Goal: Information Seeking & Learning: Learn about a topic

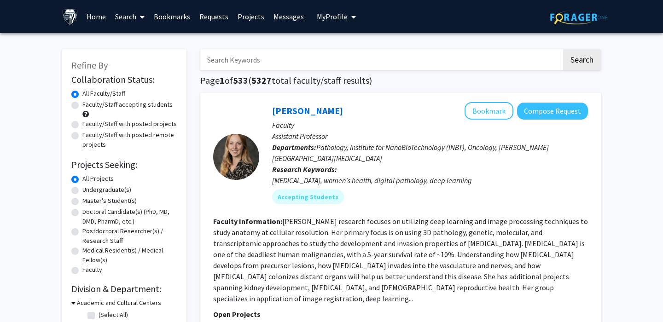
click at [140, 106] on label "Faculty/Staff accepting students" at bounding box center [127, 105] width 90 height 10
click at [88, 106] on input "Faculty/Staff accepting students" at bounding box center [85, 103] width 6 height 6
radio input "true"
click at [106, 192] on label "Undergraduate(s)" at bounding box center [106, 190] width 49 height 10
click at [88, 191] on input "Undergraduate(s)" at bounding box center [85, 188] width 6 height 6
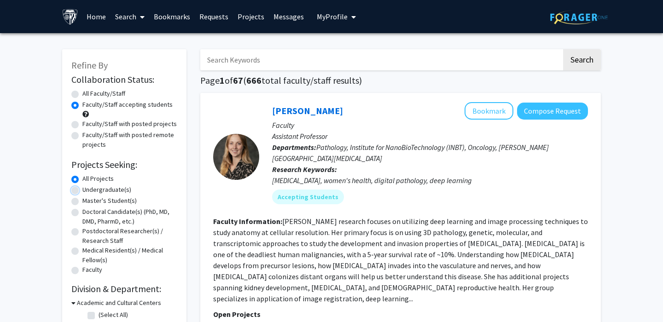
radio input "true"
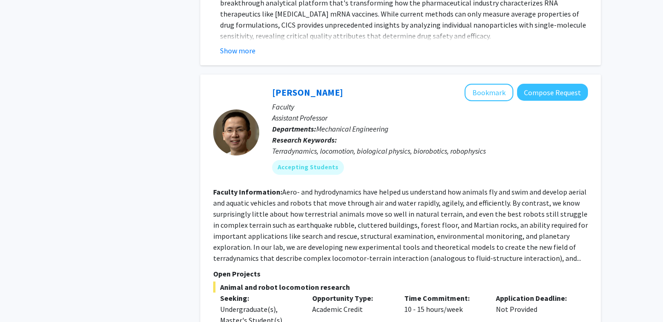
scroll to position [1480, 0]
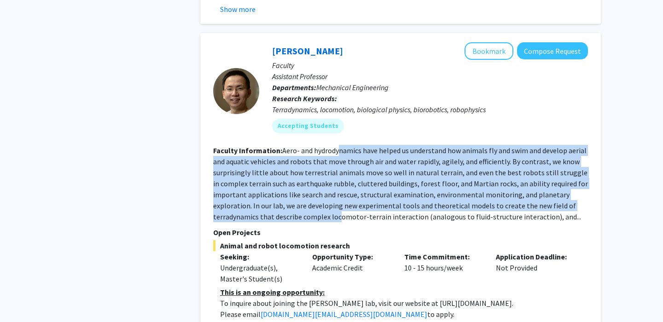
drag, startPoint x: 338, startPoint y: 133, endPoint x: 338, endPoint y: 202, distance: 69.1
click at [338, 202] on fg-search-faculty "[PERSON_NAME] Bookmark Compose Request Faculty Assistant Professor Departments:…" at bounding box center [400, 192] width 375 height 300
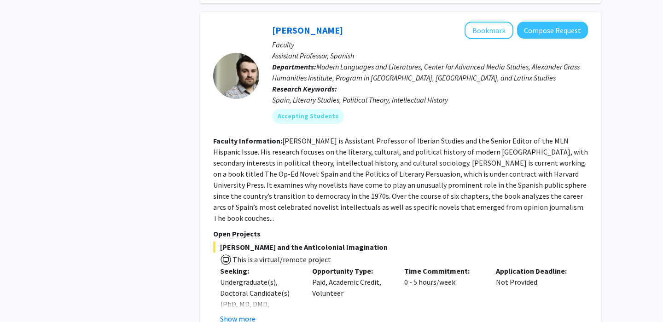
scroll to position [1829, 0]
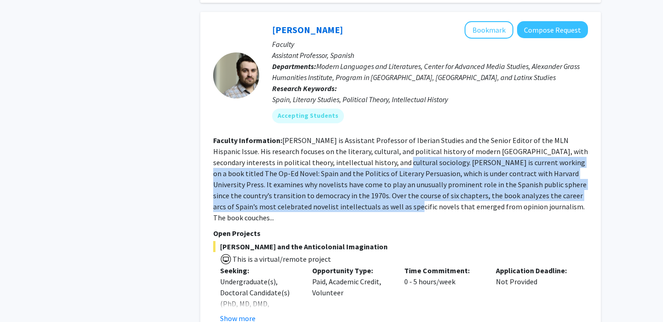
drag, startPoint x: 369, startPoint y: 141, endPoint x: 372, endPoint y: 199, distance: 57.6
click at [372, 198] on fg-search-faculty "[PERSON_NAME] Bookmark Compose Request Faculty Assistant Professor, Spanish Dep…" at bounding box center [400, 201] width 375 height 361
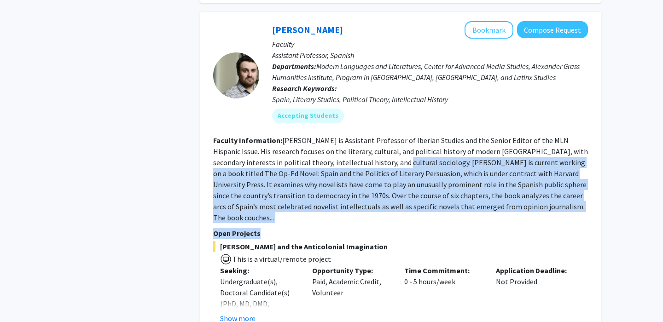
click at [373, 185] on fg-read-more "[PERSON_NAME] is Assistant Professor of Iberian Studies and the Senior Editor o…" at bounding box center [400, 179] width 375 height 87
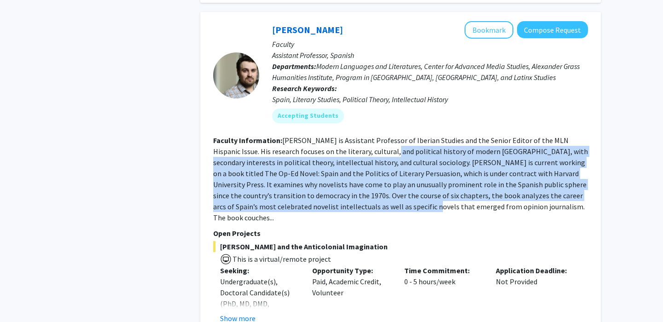
drag, startPoint x: 373, startPoint y: 185, endPoint x: 365, endPoint y: 121, distance: 64.5
click at [365, 136] on fg-read-more "[PERSON_NAME] is Assistant Professor of Iberian Studies and the Senior Editor o…" at bounding box center [400, 179] width 375 height 87
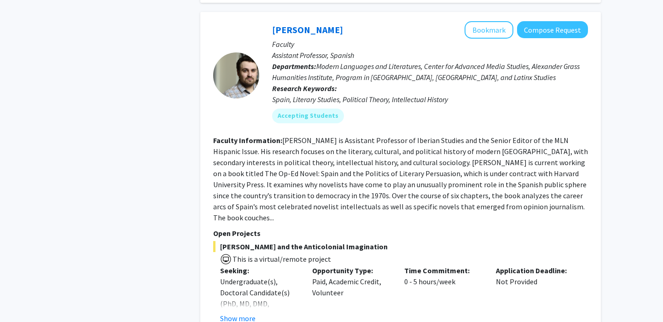
click at [365, 135] on section "Faculty Information: [PERSON_NAME] is Assistant Professor of Iberian Studies an…" at bounding box center [400, 179] width 375 height 88
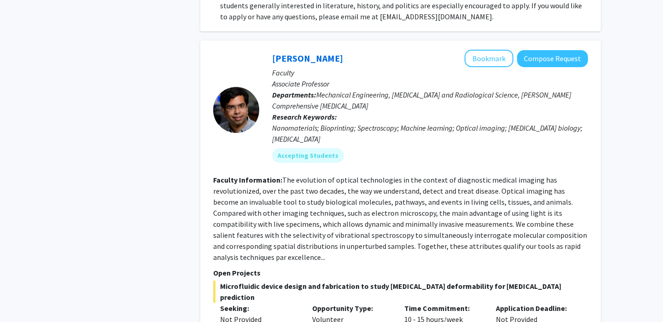
scroll to position [2192, 0]
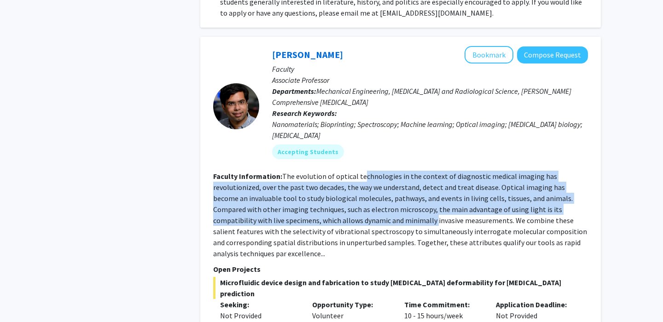
drag, startPoint x: 364, startPoint y: 189, endPoint x: 359, endPoint y: 135, distance: 54.1
click at [360, 136] on fg-search-faculty "[PERSON_NAME] Bookmark Compose Request Faculty Associate Professor Departments:…" at bounding box center [400, 282] width 375 height 473
drag, startPoint x: 364, startPoint y: 144, endPoint x: 378, endPoint y: 191, distance: 48.6
click at [378, 191] on fg-read-more "The evolution of optical technologies in the context of diagnostic medical imag…" at bounding box center [400, 215] width 374 height 87
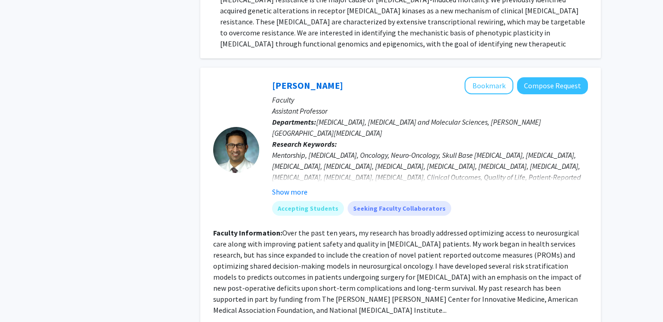
scroll to position [3430, 0]
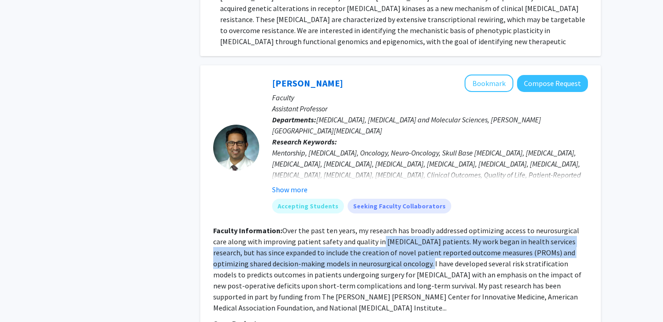
drag, startPoint x: 366, startPoint y: 174, endPoint x: 387, endPoint y: 216, distance: 48.0
click at [387, 226] on fg-read-more "Over the past ten years, my research has broadly addressed optimizing access to…" at bounding box center [397, 269] width 368 height 87
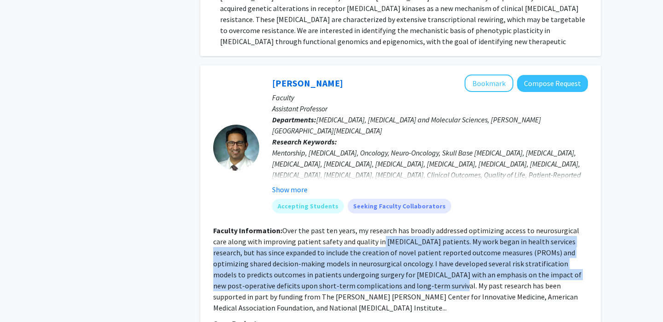
click at [387, 226] on fg-read-more "Over the past ten years, my research has broadly addressed optimizing access to…" at bounding box center [397, 269] width 368 height 87
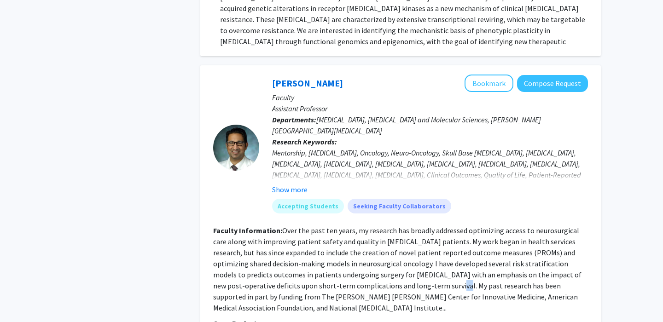
drag, startPoint x: 387, startPoint y: 216, endPoint x: 375, endPoint y: 175, distance: 43.7
click at [379, 226] on fg-read-more "Over the past ten years, my research has broadly addressed optimizing access to…" at bounding box center [397, 269] width 368 height 87
click at [371, 226] on fg-read-more "Over the past ten years, my research has broadly addressed optimizing access to…" at bounding box center [397, 269] width 368 height 87
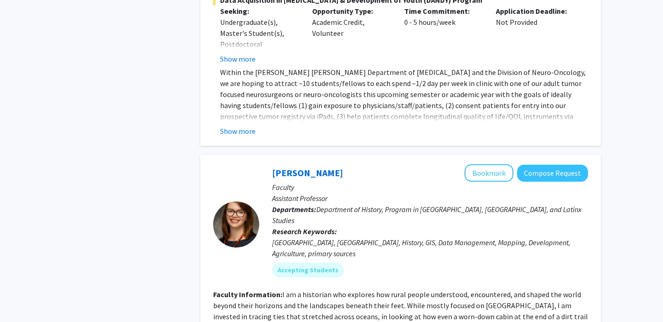
scroll to position [3870, 0]
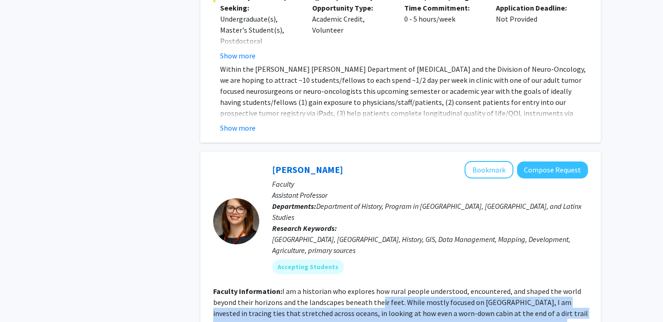
drag, startPoint x: 381, startPoint y: 204, endPoint x: 388, endPoint y: 245, distance: 40.7
click at [388, 287] on fg-read-more "I am a historian who explores how rural people understood, encountered, and sha…" at bounding box center [400, 325] width 375 height 76
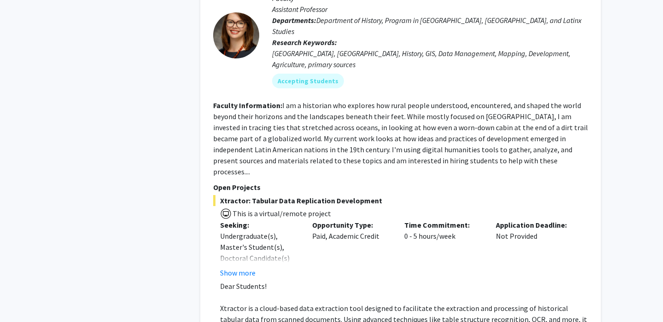
scroll to position [4085, 0]
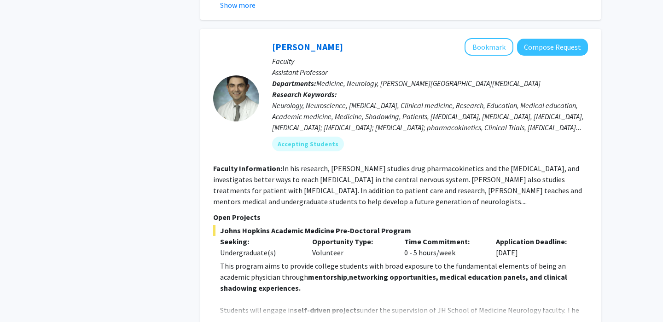
scroll to position [442, 0]
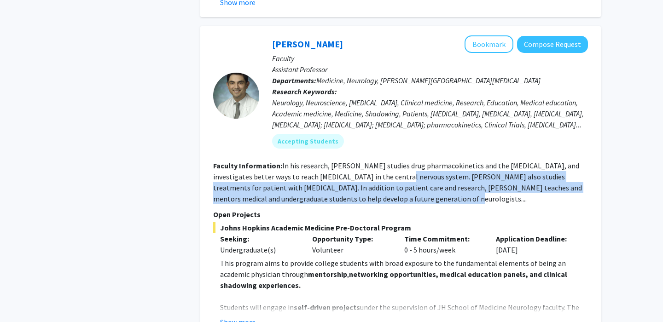
drag, startPoint x: 402, startPoint y: 174, endPoint x: 425, endPoint y: 208, distance: 41.0
click at [425, 208] on fg-search-faculty "[PERSON_NAME] Bookmark Compose Request Faculty Assistant Professor Departments:…" at bounding box center [400, 181] width 375 height 292
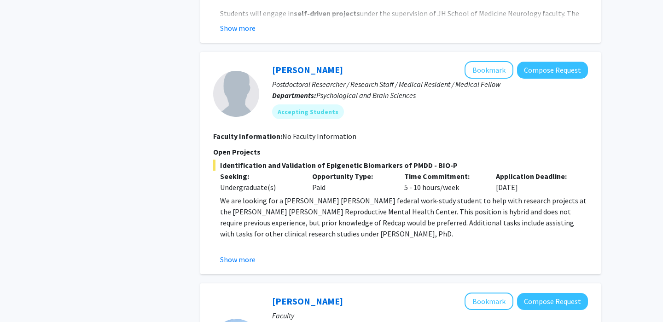
scroll to position [821, 0]
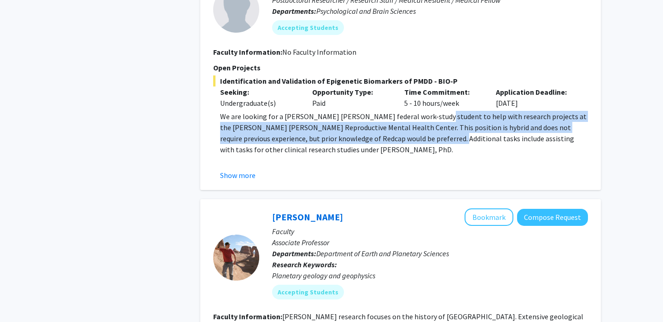
drag, startPoint x: 434, startPoint y: 140, endPoint x: 425, endPoint y: 113, distance: 27.5
click at [426, 113] on p "We are looking for a [PERSON_NAME] [PERSON_NAME] federal work-study student to …" at bounding box center [404, 133] width 368 height 44
click at [425, 113] on p "We are looking for a [PERSON_NAME] [PERSON_NAME] federal work-study student to …" at bounding box center [404, 133] width 368 height 44
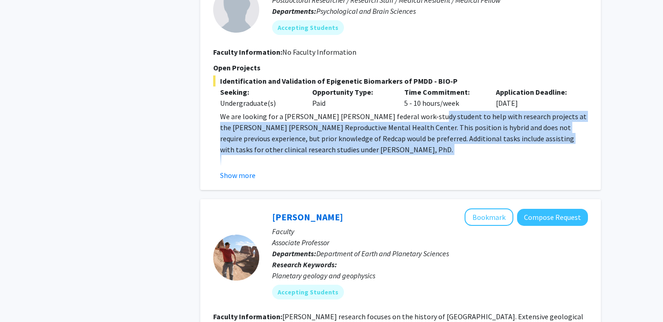
drag, startPoint x: 425, startPoint y: 113, endPoint x: 449, endPoint y: 152, distance: 45.0
click at [449, 152] on p "We are looking for a [PERSON_NAME] [PERSON_NAME] federal work-study student to …" at bounding box center [404, 133] width 368 height 44
drag, startPoint x: 449, startPoint y: 152, endPoint x: 424, endPoint y: 116, distance: 43.8
click at [424, 116] on p "We are looking for a [PERSON_NAME] [PERSON_NAME] federal work-study student to …" at bounding box center [404, 133] width 368 height 44
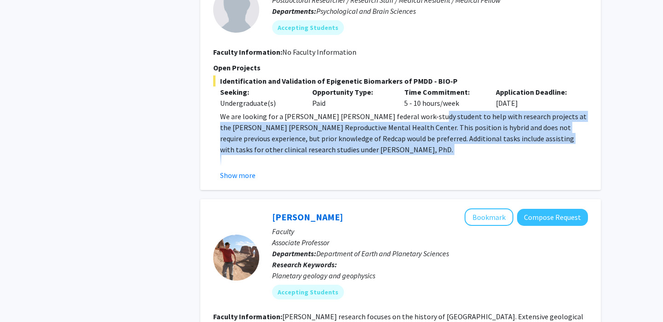
click at [424, 116] on p "We are looking for a [PERSON_NAME] [PERSON_NAME] federal work-study student to …" at bounding box center [404, 133] width 368 height 44
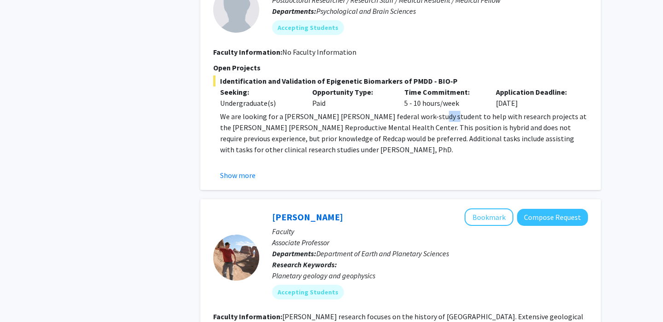
click at [424, 116] on p "We are looking for a [PERSON_NAME] [PERSON_NAME] federal work-study student to …" at bounding box center [404, 133] width 368 height 44
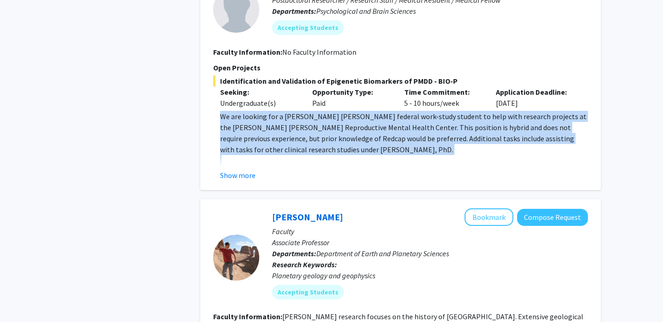
click at [424, 116] on p "We are looking for a [PERSON_NAME] [PERSON_NAME] federal work-study student to …" at bounding box center [404, 133] width 368 height 44
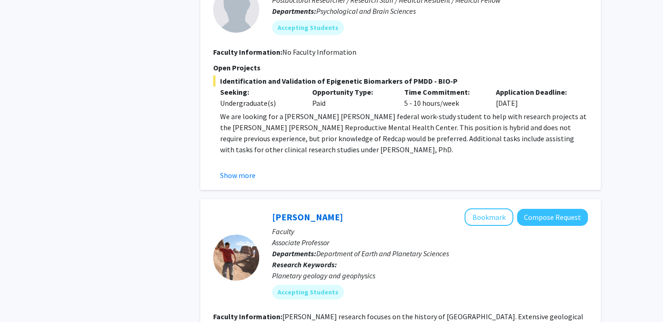
click at [425, 123] on p "We are looking for a [PERSON_NAME] [PERSON_NAME] federal work-study student to …" at bounding box center [404, 133] width 368 height 44
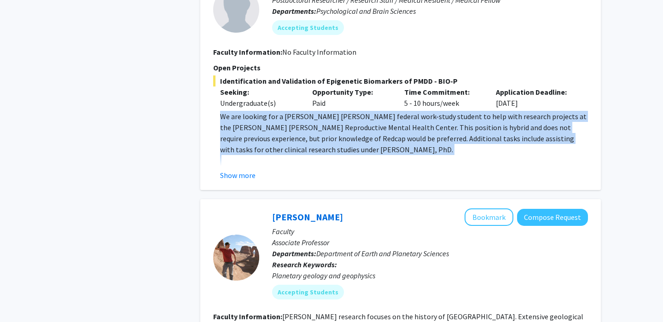
click at [425, 123] on p "We are looking for a [PERSON_NAME] [PERSON_NAME] federal work-study student to …" at bounding box center [404, 133] width 368 height 44
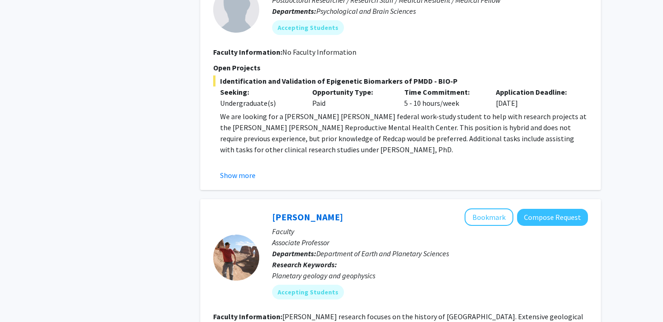
click at [425, 128] on p "We are looking for a [PERSON_NAME] [PERSON_NAME] federal work-study student to …" at bounding box center [404, 133] width 368 height 44
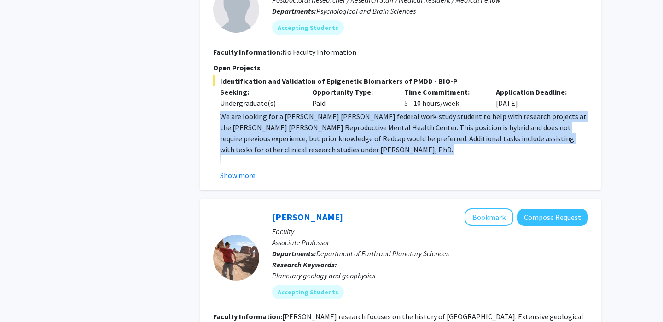
click at [425, 128] on p "We are looking for a [PERSON_NAME] [PERSON_NAME] federal work-study student to …" at bounding box center [404, 133] width 368 height 44
click at [425, 129] on p "We are looking for a [PERSON_NAME] [PERSON_NAME] federal work-study student to …" at bounding box center [404, 133] width 368 height 44
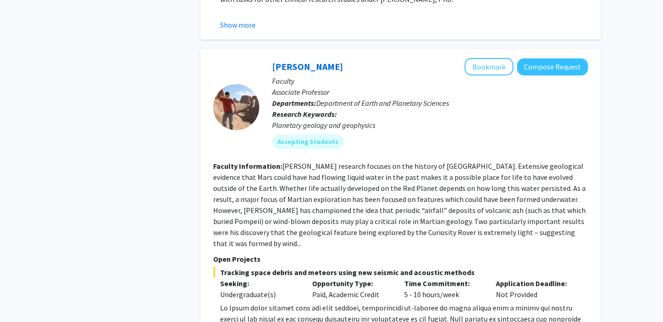
scroll to position [973, 0]
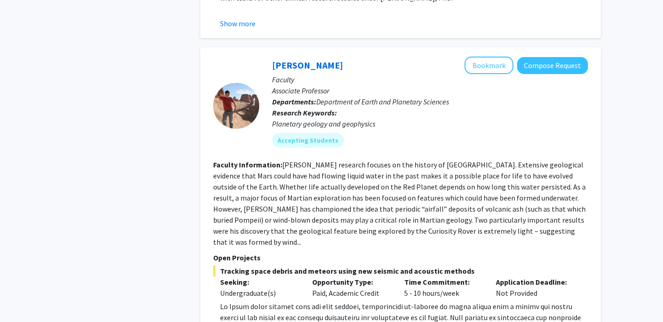
drag, startPoint x: 329, startPoint y: 217, endPoint x: 329, endPoint y: 183, distance: 34.1
click at [329, 208] on fg-read-more "[PERSON_NAME] research focuses on the history of [GEOGRAPHIC_DATA]. Extensive g…" at bounding box center [399, 203] width 373 height 87
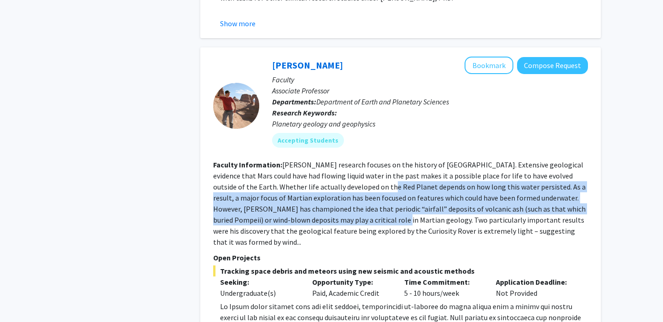
drag, startPoint x: 329, startPoint y: 183, endPoint x: 360, endPoint y: 220, distance: 47.7
click at [360, 219] on fg-read-more "[PERSON_NAME] research focuses on the history of [GEOGRAPHIC_DATA]. Extensive g…" at bounding box center [399, 203] width 373 height 87
click at [360, 220] on fg-read-more "[PERSON_NAME] research focuses on the history of [GEOGRAPHIC_DATA]. Extensive g…" at bounding box center [399, 203] width 373 height 87
drag, startPoint x: 360, startPoint y: 220, endPoint x: 349, endPoint y: 182, distance: 39.1
click at [350, 182] on fg-read-more "[PERSON_NAME] research focuses on the history of [GEOGRAPHIC_DATA]. Extensive g…" at bounding box center [399, 203] width 373 height 87
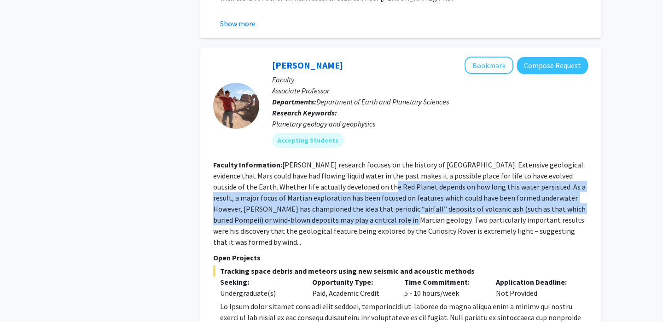
click at [349, 182] on fg-read-more "[PERSON_NAME] research focuses on the history of [GEOGRAPHIC_DATA]. Extensive g…" at bounding box center [399, 203] width 373 height 87
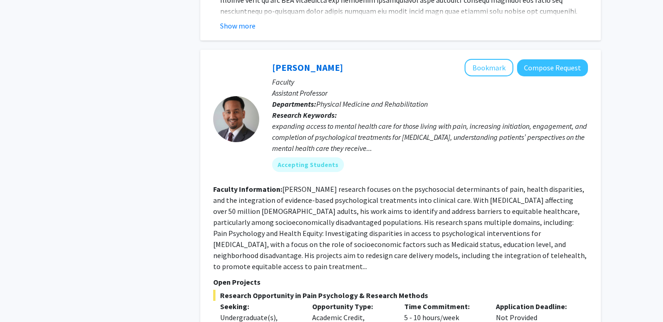
scroll to position [1313, 0]
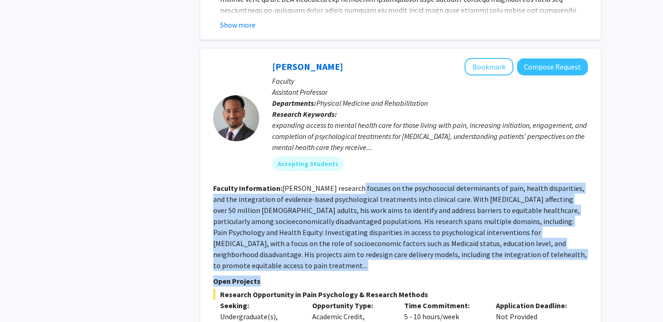
drag, startPoint x: 349, startPoint y: 182, endPoint x: 404, endPoint y: 257, distance: 92.9
click at [404, 257] on fg-search-faculty "[PERSON_NAME] Bookmark Compose Request Faculty Assistant Professor Departments:…" at bounding box center [400, 244] width 375 height 373
click at [406, 276] on p "Open Projects" at bounding box center [400, 281] width 375 height 11
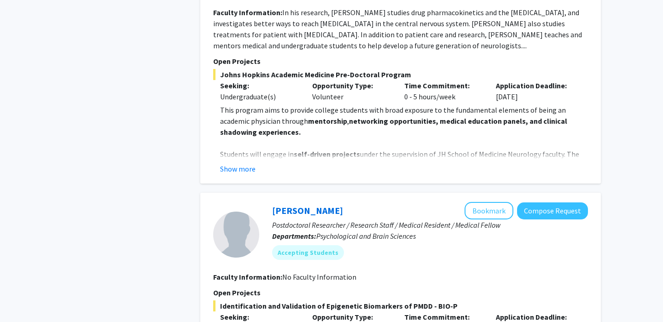
scroll to position [460, 0]
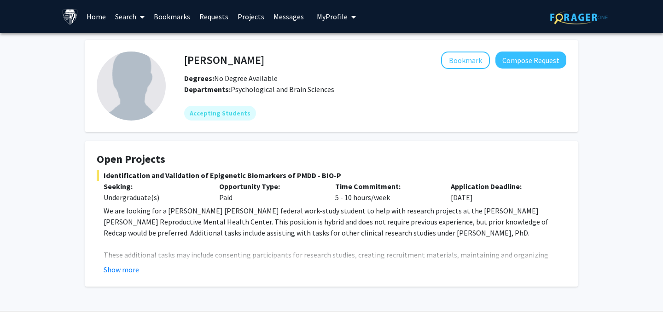
scroll to position [22, 0]
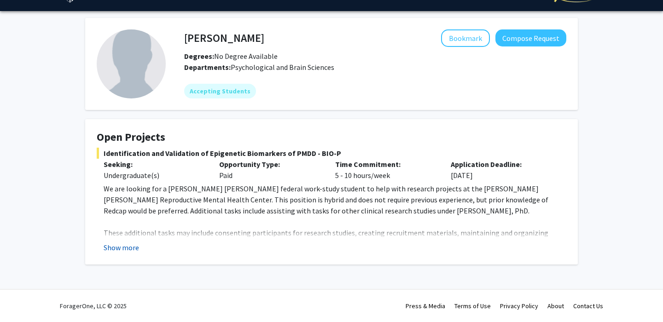
click at [135, 246] on button "Show more" at bounding box center [121, 247] width 35 height 11
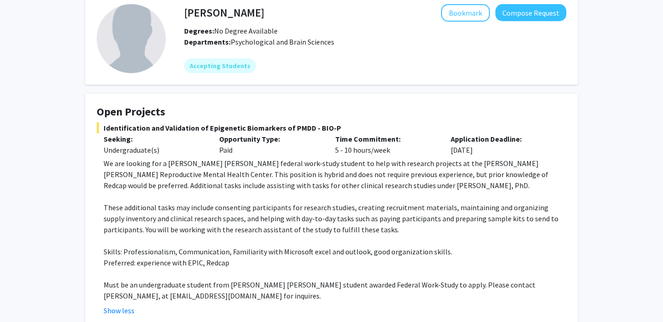
scroll to position [51, 0]
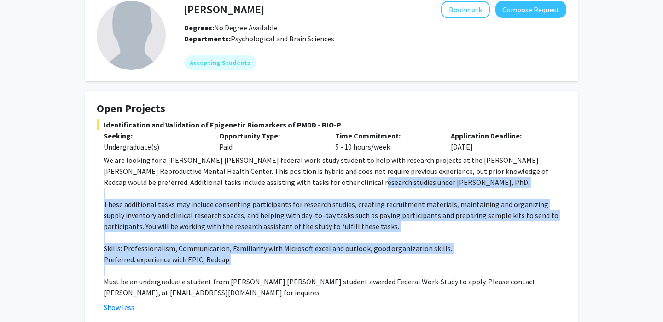
drag, startPoint x: 274, startPoint y: 183, endPoint x: 327, endPoint y: 278, distance: 108.4
click at [326, 271] on div "We are looking for a [PERSON_NAME] [PERSON_NAME] federal work-study student to …" at bounding box center [335, 227] width 463 height 144
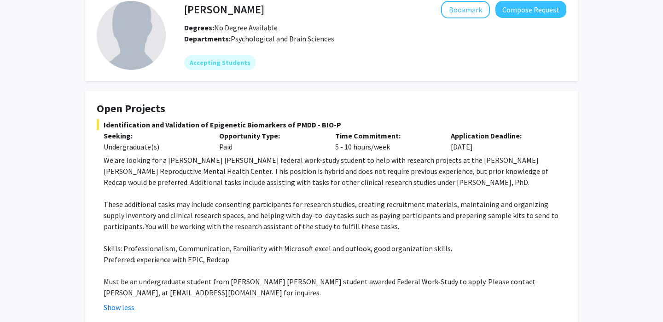
click at [327, 278] on p "Must be an undergraduate student from [PERSON_NAME] [PERSON_NAME] student award…" at bounding box center [335, 287] width 463 height 22
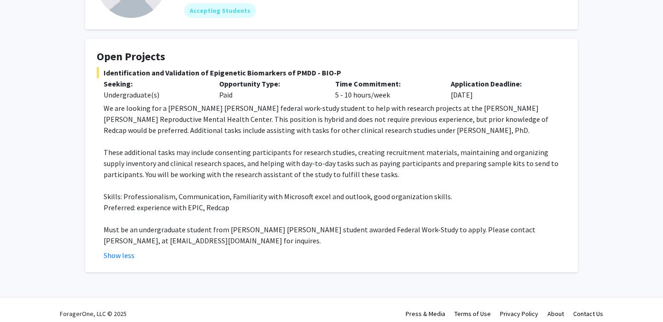
scroll to position [111, 0]
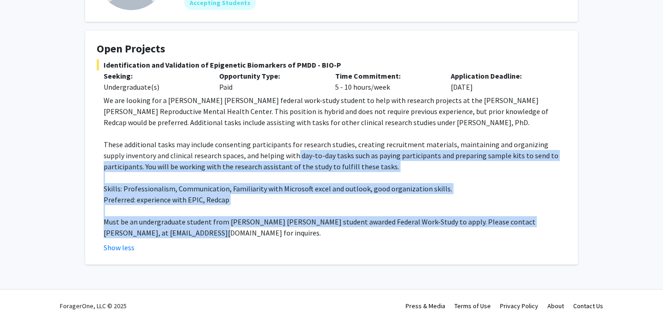
drag, startPoint x: 288, startPoint y: 236, endPoint x: 274, endPoint y: 155, distance: 82.2
click at [274, 155] on div "We are looking for a Johns Hopkins federal work-study student to help with rese…" at bounding box center [335, 167] width 463 height 144
click at [274, 155] on p "These additional tasks may include consenting participants for research studies…" at bounding box center [335, 155] width 463 height 33
drag, startPoint x: 274, startPoint y: 155, endPoint x: 300, endPoint y: 243, distance: 91.5
click at [300, 243] on fg-read-more "We are looking for a Johns Hopkins federal work-study student to help with rese…" at bounding box center [332, 174] width 470 height 158
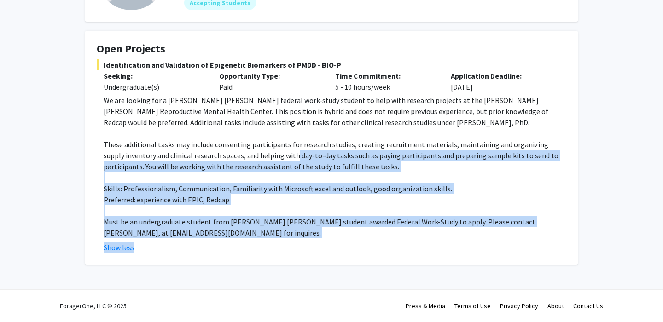
click at [299, 232] on p "Must be an undergraduate student from [PERSON_NAME] [PERSON_NAME] student award…" at bounding box center [335, 227] width 463 height 22
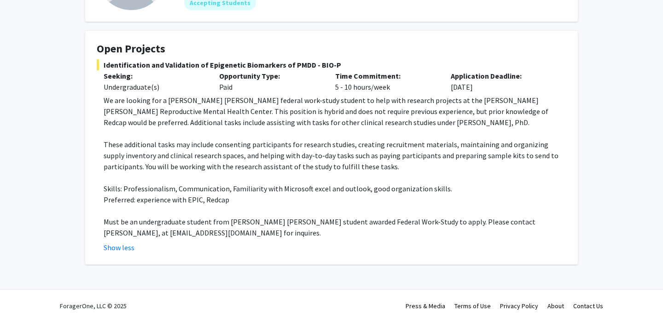
drag, startPoint x: 299, startPoint y: 232, endPoint x: 299, endPoint y: 74, distance: 157.9
click at [299, 74] on div "Identification and Validation of Epigenetic Biomarkers of PMDD - BIO-P Seeking:…" at bounding box center [332, 156] width 470 height 194
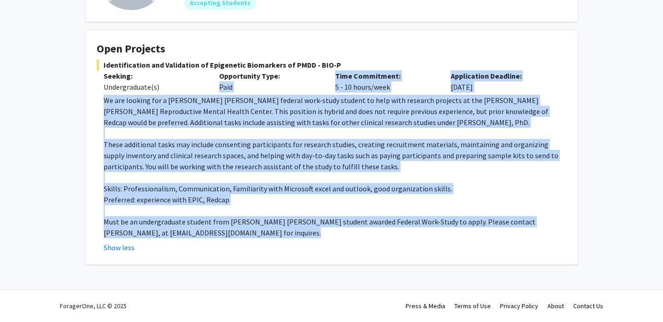
click at [299, 74] on p "Opportunity Type:" at bounding box center [270, 75] width 102 height 11
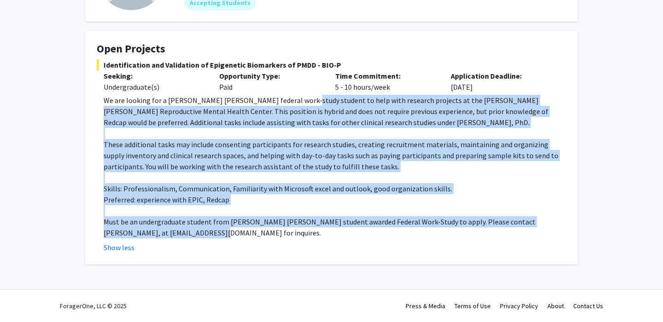
drag, startPoint x: 297, startPoint y: 97, endPoint x: 297, endPoint y: 262, distance: 164.9
click at [297, 262] on fg-card "Open Projects Identification and Validation of Epigenetic Biomarkers of PMDD - …" at bounding box center [331, 148] width 493 height 234
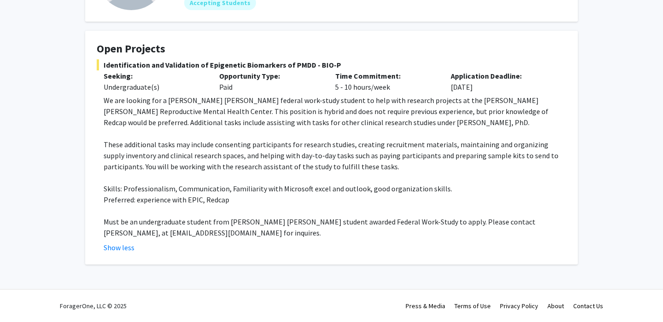
click at [304, 235] on p "Must be an undergraduate student from [PERSON_NAME] [PERSON_NAME] student award…" at bounding box center [335, 227] width 463 height 22
click at [302, 223] on p "Must be an undergraduate student from [PERSON_NAME] [PERSON_NAME] student award…" at bounding box center [335, 227] width 463 height 22
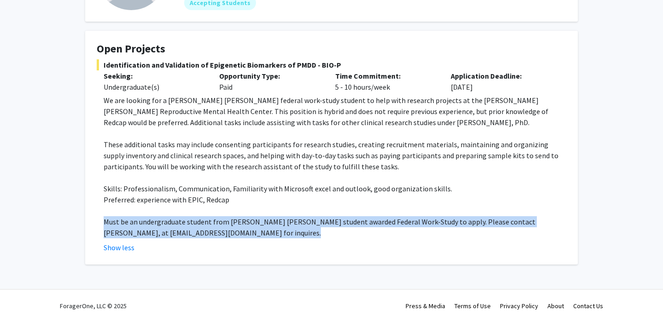
click at [302, 223] on p "Must be an undergraduate student from [PERSON_NAME] [PERSON_NAME] student award…" at bounding box center [335, 227] width 463 height 22
click at [282, 228] on p "Must be an undergraduate student from [PERSON_NAME] [PERSON_NAME] student award…" at bounding box center [335, 227] width 463 height 22
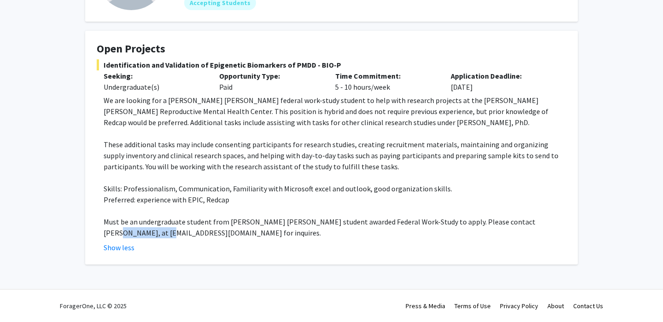
drag, startPoint x: 159, startPoint y: 233, endPoint x: 98, endPoint y: 233, distance: 60.8
click at [98, 233] on fg-read-more "We are looking for a Johns Hopkins federal work-study student to help with rese…" at bounding box center [332, 174] width 470 height 158
copy p "vpaone1@jhu.edu"
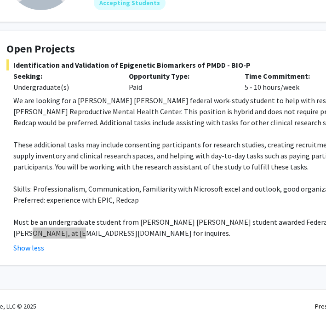
scroll to position [111, 32]
